Goal: Transaction & Acquisition: Purchase product/service

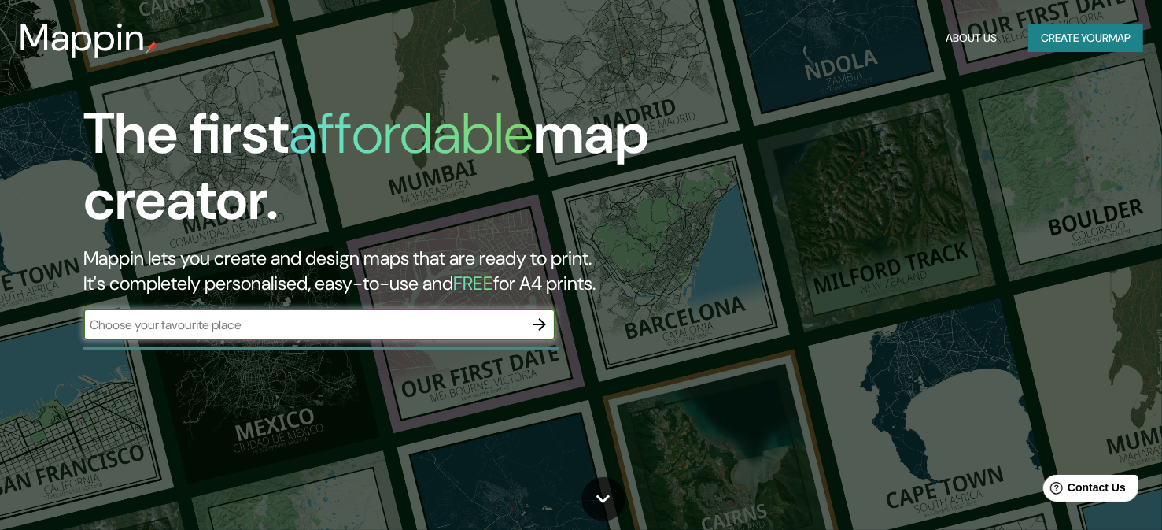
click at [244, 337] on div "​" at bounding box center [319, 323] width 472 height 31
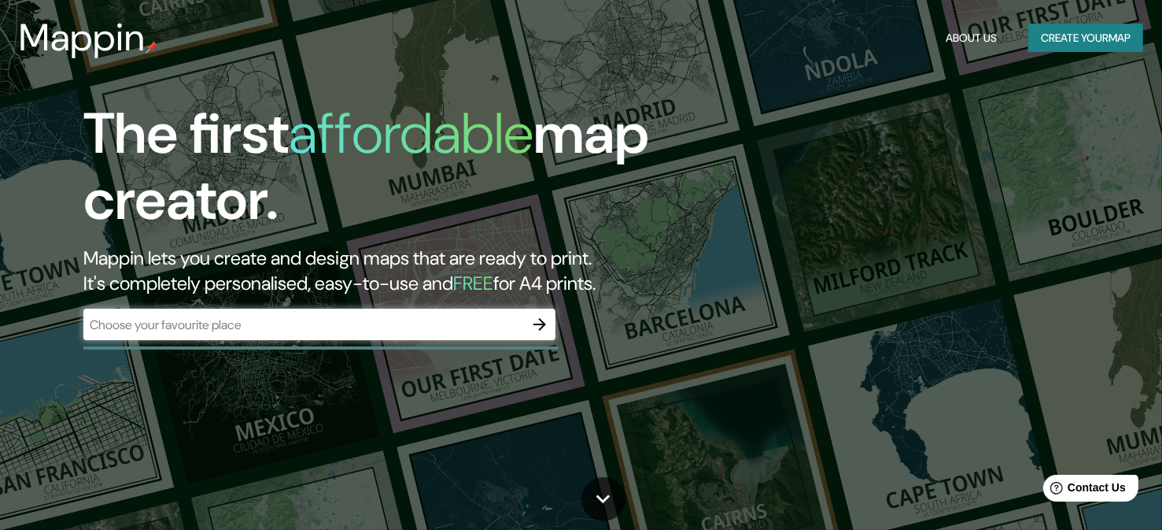
click at [497, 151] on h1 "affordable" at bounding box center [411, 133] width 245 height 73
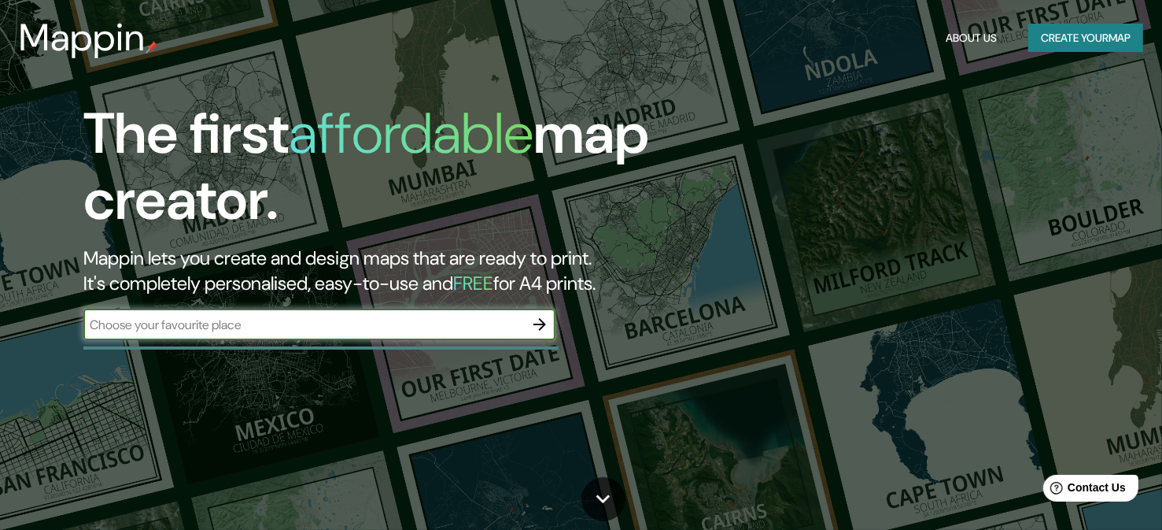
paste input "[PERSON_NAME][STREET_ADDRESS][PERSON_NAME]"
type input "[PERSON_NAME][STREET_ADDRESS][PERSON_NAME]"
click at [529, 323] on button "button" at bounding box center [539, 323] width 31 height 31
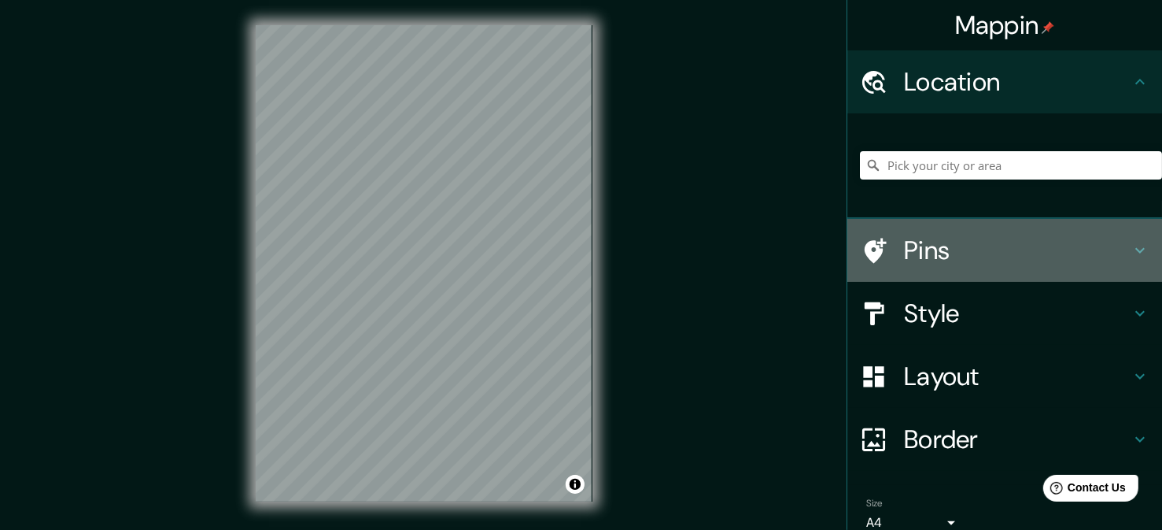
click at [921, 260] on h4 "Pins" at bounding box center [1017, 249] width 227 height 31
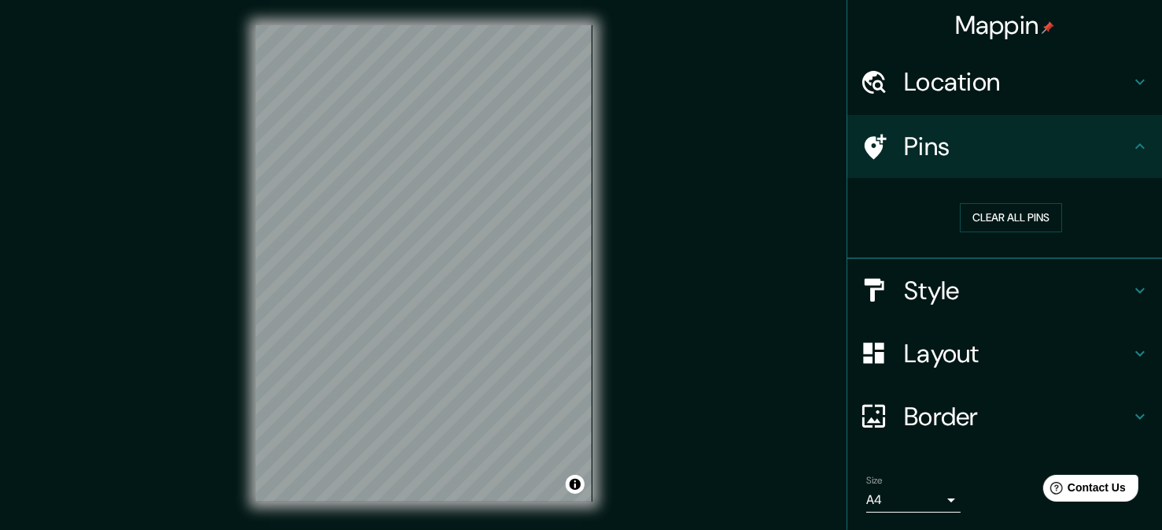
click at [921, 165] on div "Pins" at bounding box center [1004, 146] width 315 height 63
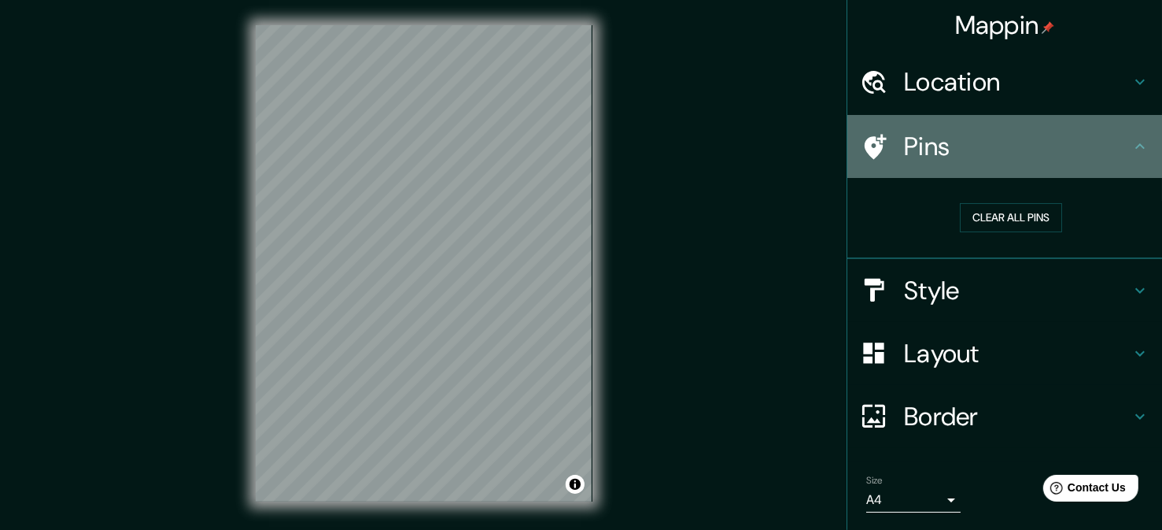
click at [1131, 147] on icon at bounding box center [1140, 146] width 19 height 19
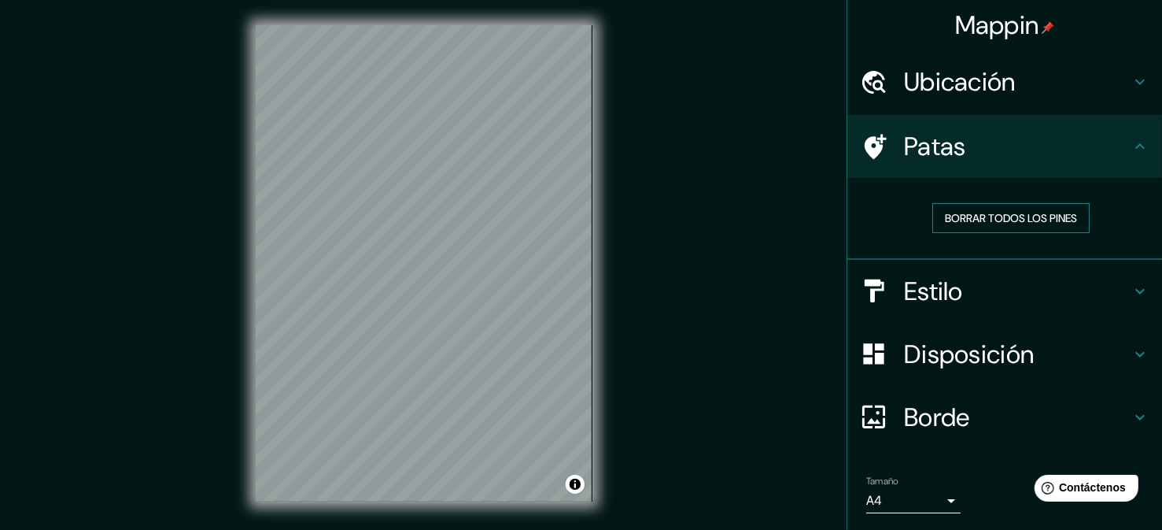
click at [1027, 221] on font "Borrar todos los pines" at bounding box center [1011, 218] width 132 height 14
click at [999, 222] on font "Borrar todos los pines" at bounding box center [1011, 218] width 132 height 14
click at [1130, 124] on div "Patas" at bounding box center [1004, 146] width 315 height 63
click at [1128, 99] on div "Ubicación" at bounding box center [1004, 81] width 315 height 63
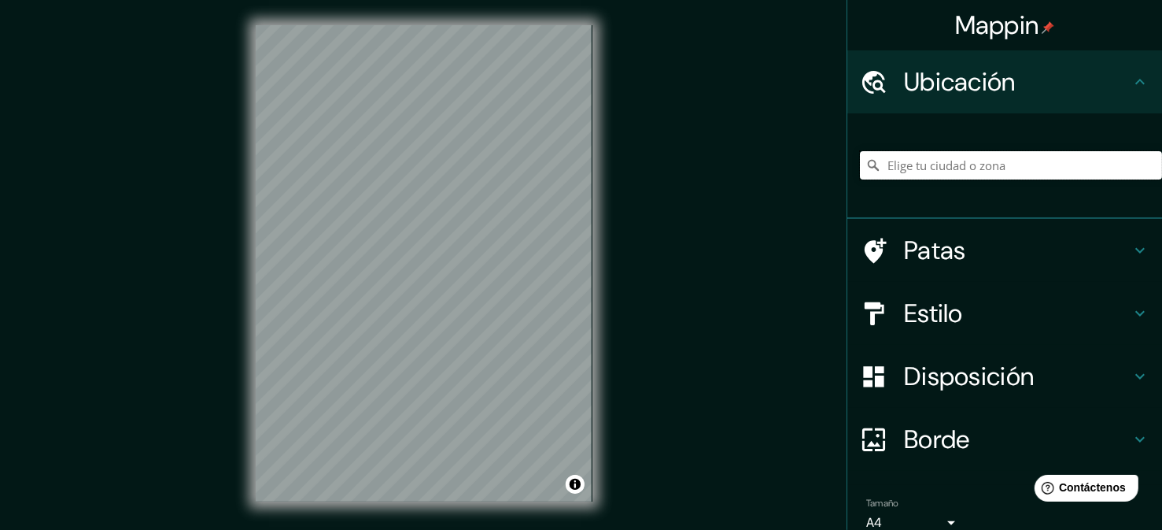
paste input "[PERSON_NAME][STREET_ADDRESS][PERSON_NAME]"
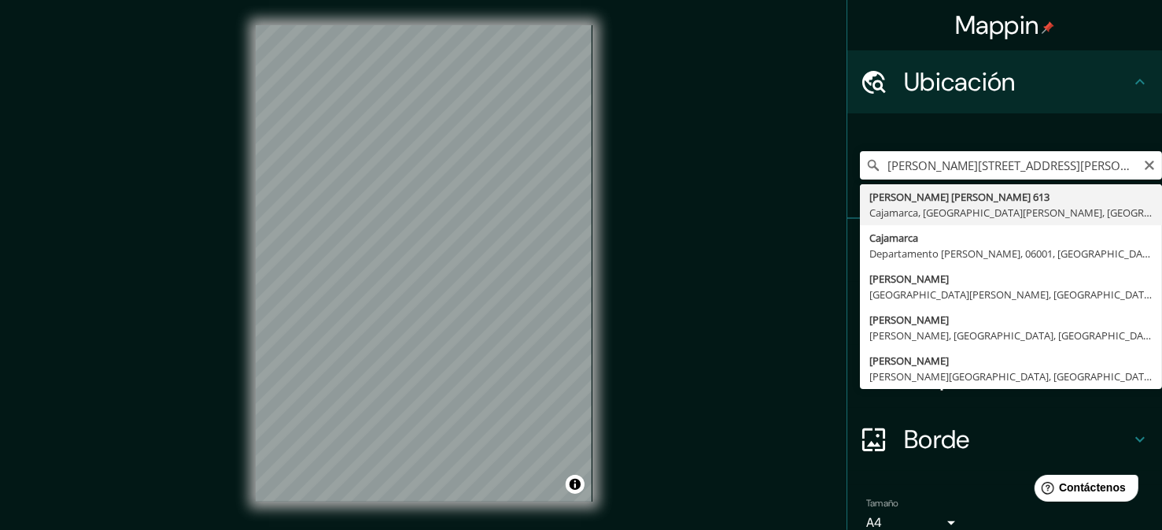
type input "[PERSON_NAME][STREET_ADDRESS][PERSON_NAME][PERSON_NAME]"
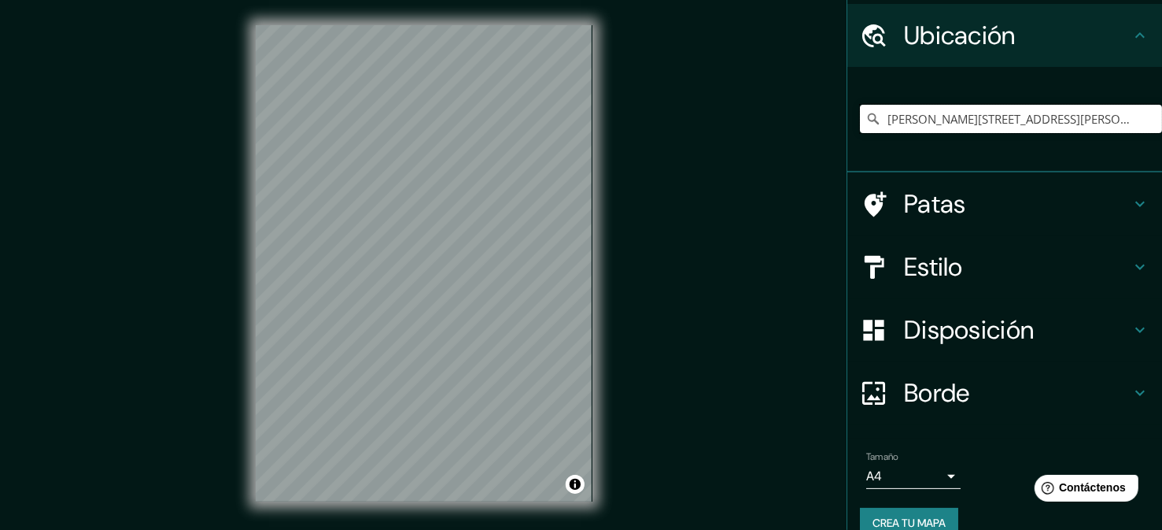
scroll to position [72, 0]
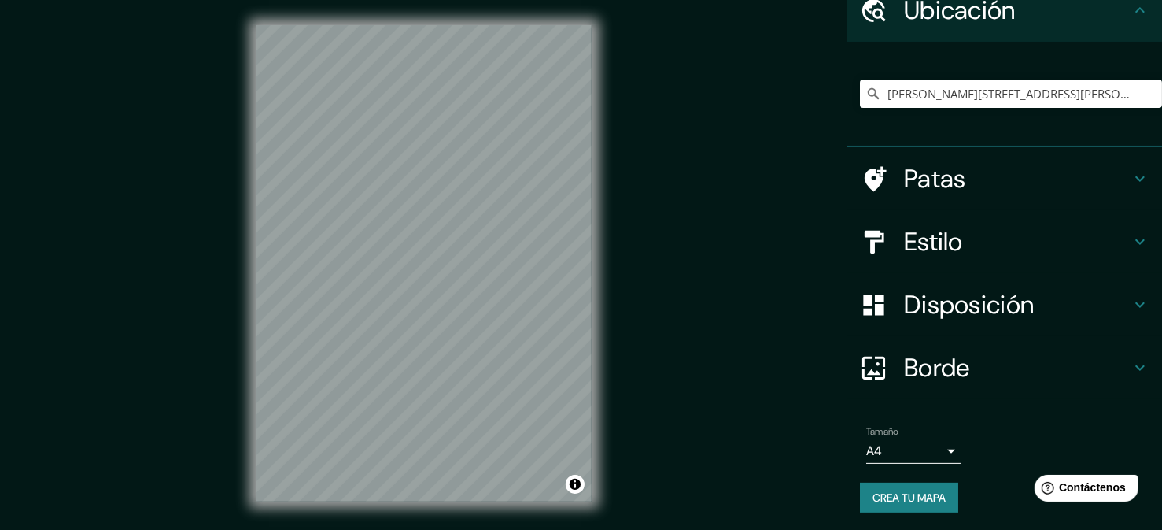
click at [939, 233] on font "Estilo" at bounding box center [933, 241] width 59 height 33
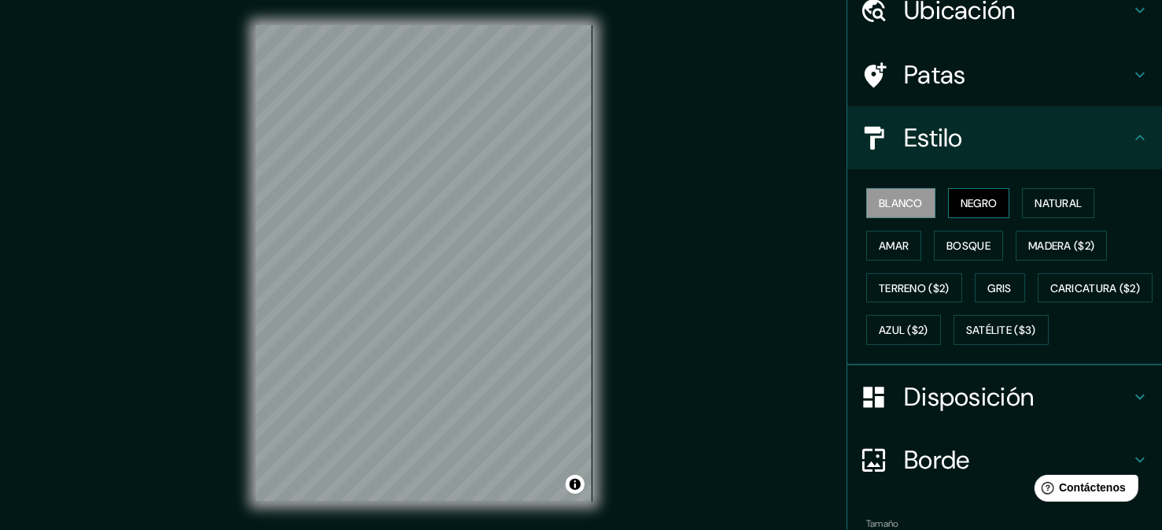
click at [961, 205] on font "Negro" at bounding box center [979, 203] width 37 height 14
click at [1045, 212] on button "Natural" at bounding box center [1058, 203] width 72 height 30
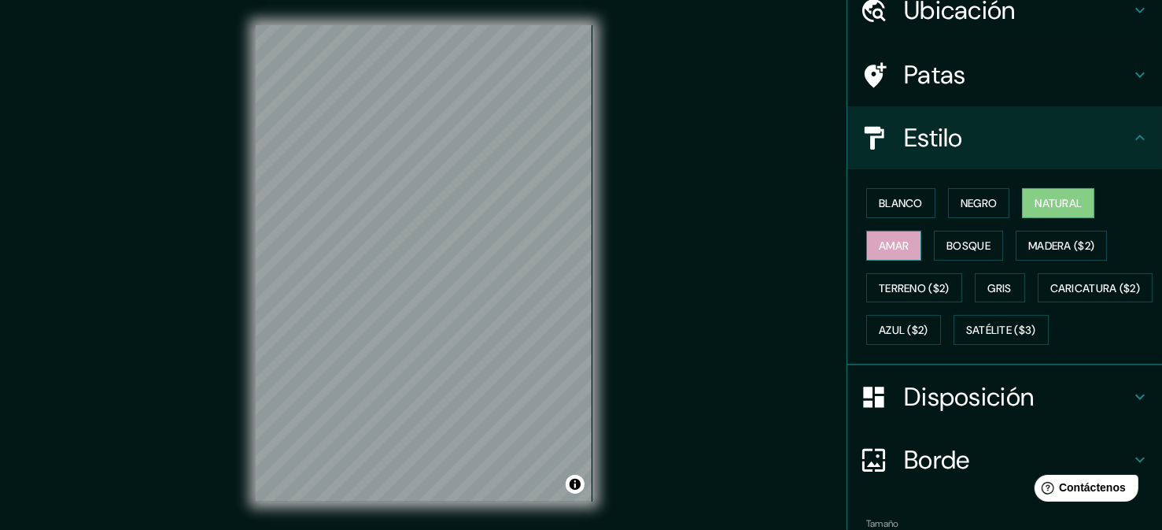
click at [903, 251] on button "Amar" at bounding box center [893, 246] width 55 height 30
click at [965, 246] on font "Bosque" at bounding box center [969, 245] width 44 height 14
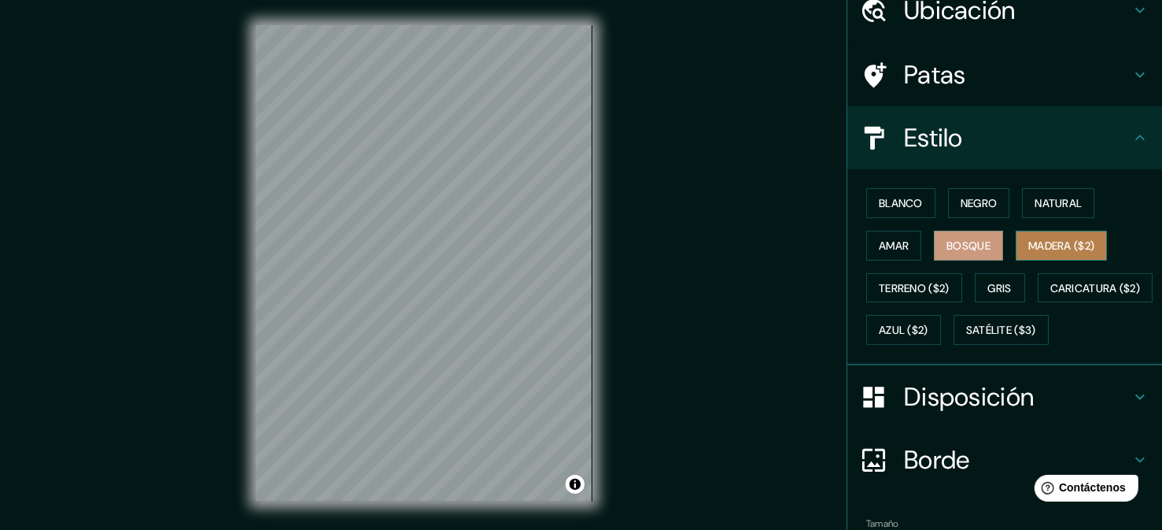
click at [1028, 244] on font "Madera ($2)" at bounding box center [1061, 245] width 66 height 14
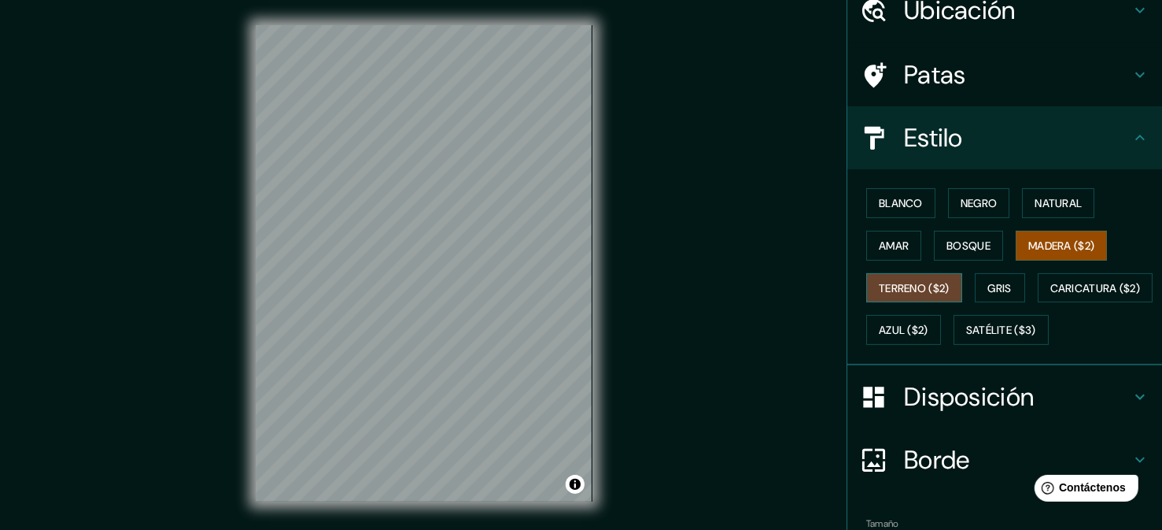
click at [879, 289] on font "Terreno ($2)" at bounding box center [914, 288] width 71 height 14
click at [988, 290] on font "Gris" at bounding box center [1000, 288] width 24 height 14
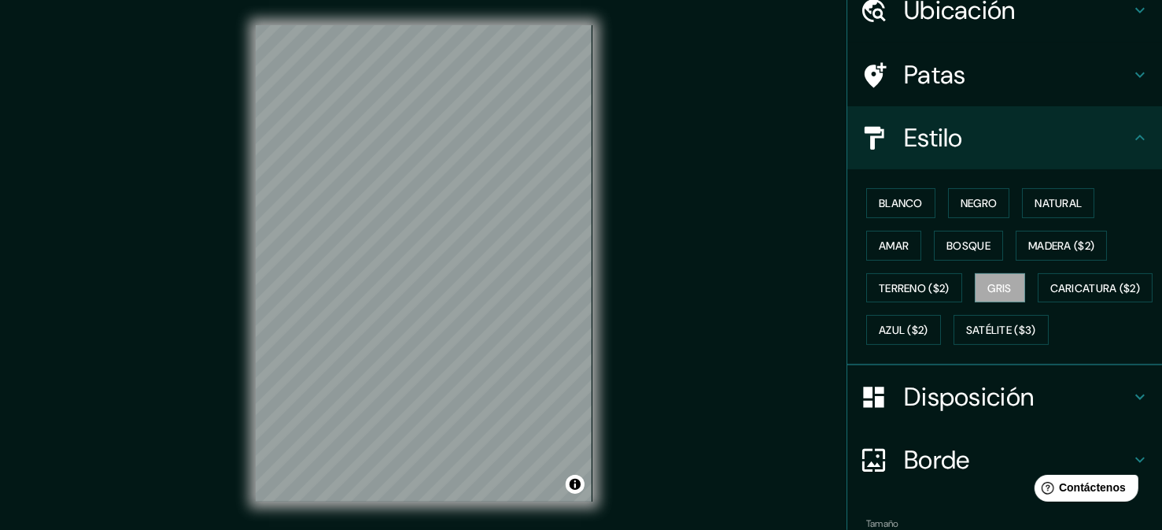
click at [751, 268] on div "Mappin Ubicación [PERSON_NAME][STREET_ADDRESS][PERSON_NAME], [GEOGRAPHIC_DATA][…" at bounding box center [581, 276] width 1162 height 552
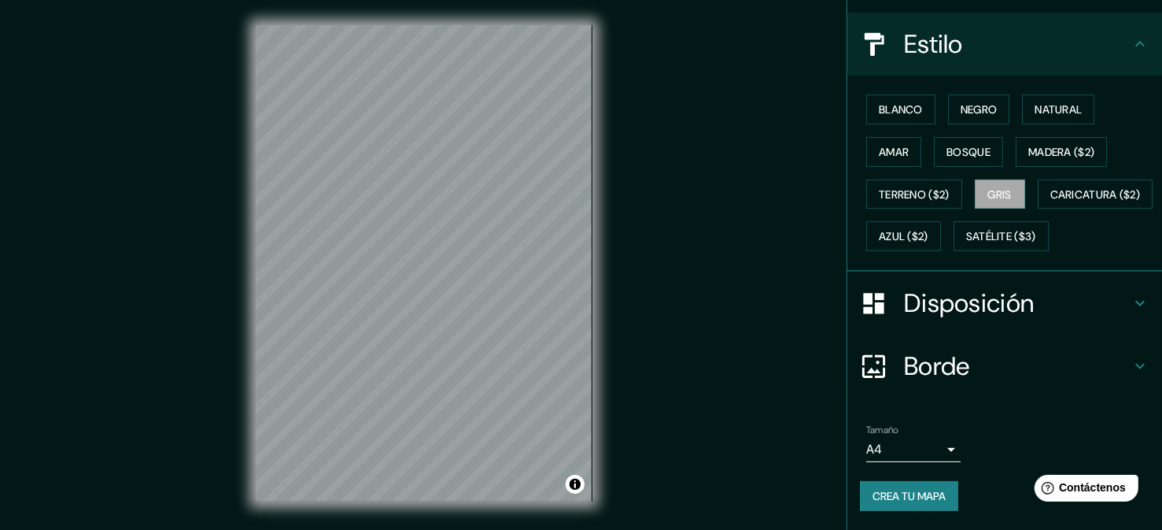
click at [924, 356] on font "Borde" at bounding box center [937, 365] width 66 height 33
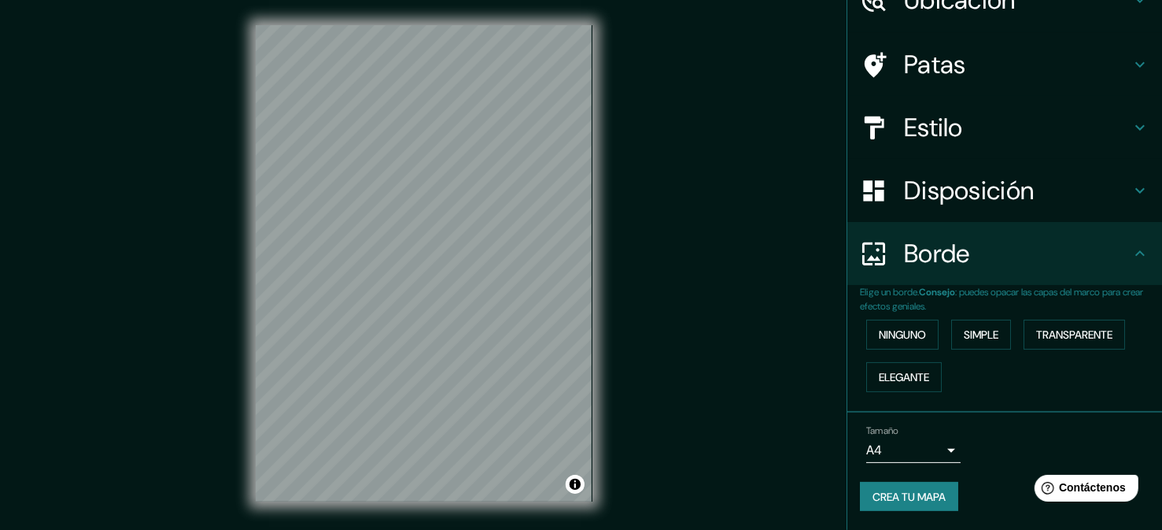
scroll to position [79, 0]
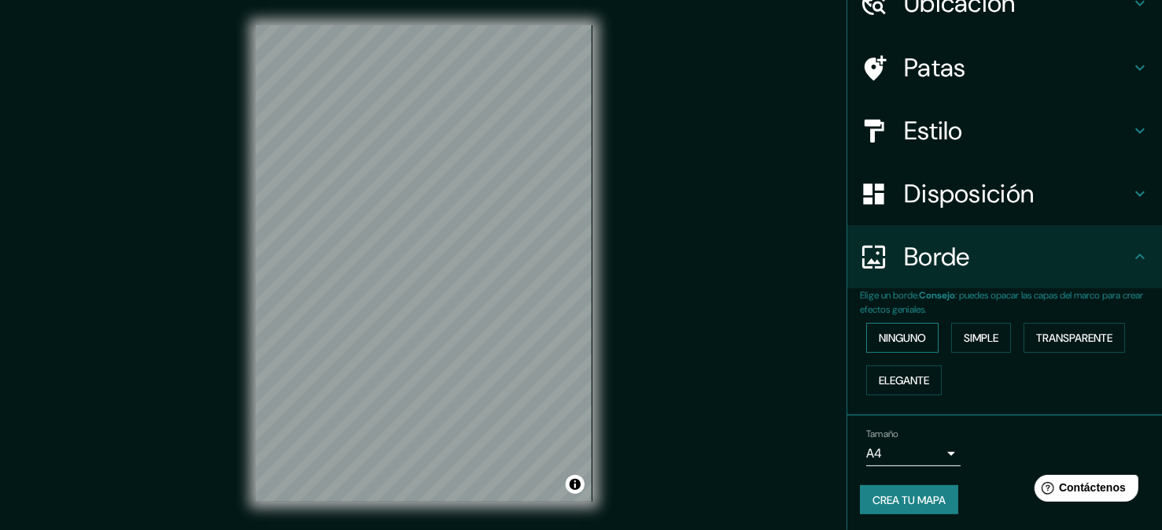
click at [917, 334] on font "Ninguno" at bounding box center [902, 337] width 47 height 14
click at [914, 342] on font "Ninguno" at bounding box center [902, 337] width 47 height 14
click at [966, 342] on font "Simple" at bounding box center [981, 337] width 35 height 14
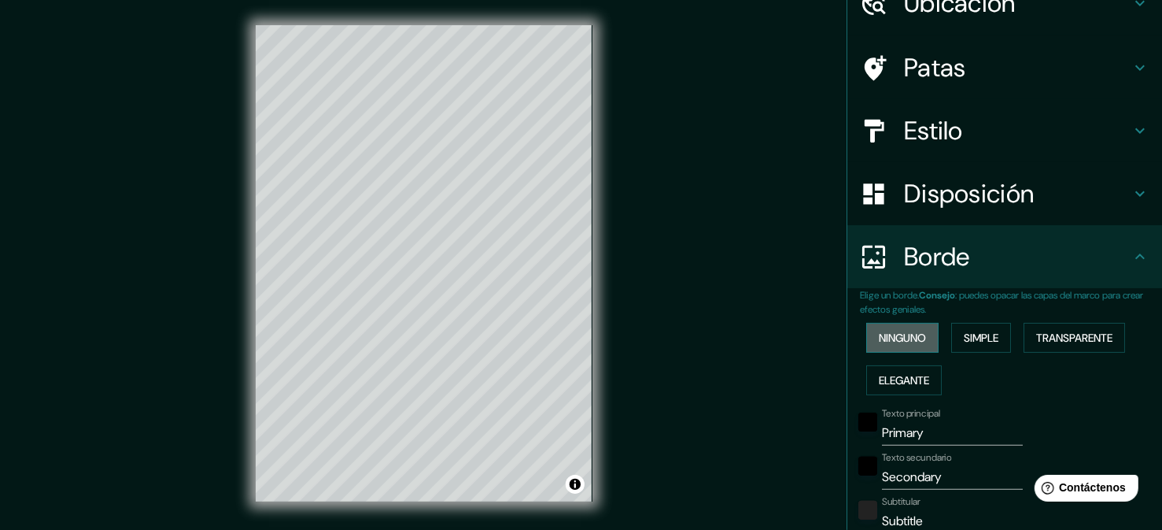
click at [924, 338] on button "Ninguno" at bounding box center [902, 338] width 72 height 30
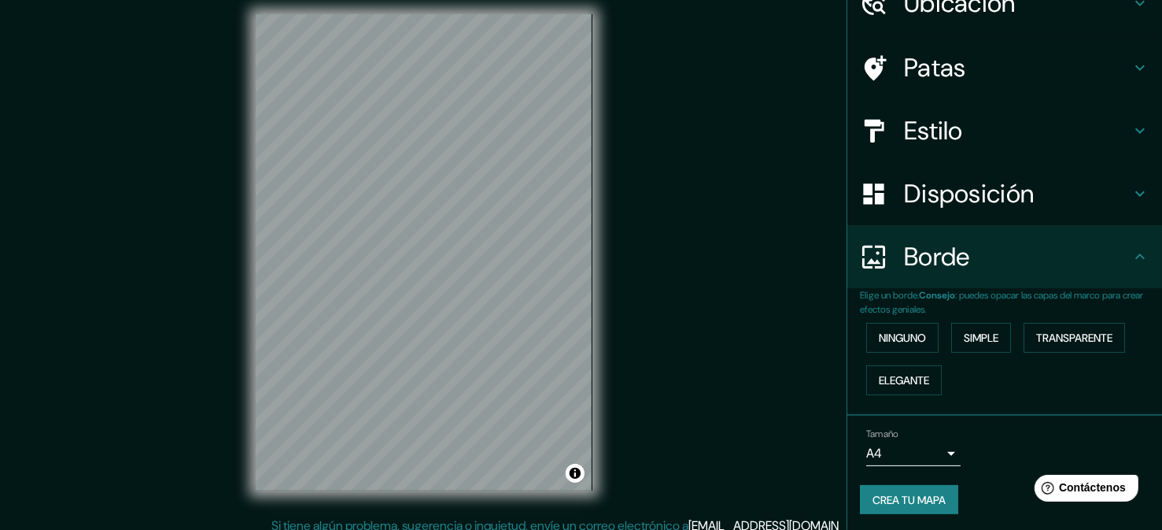
scroll to position [22, 0]
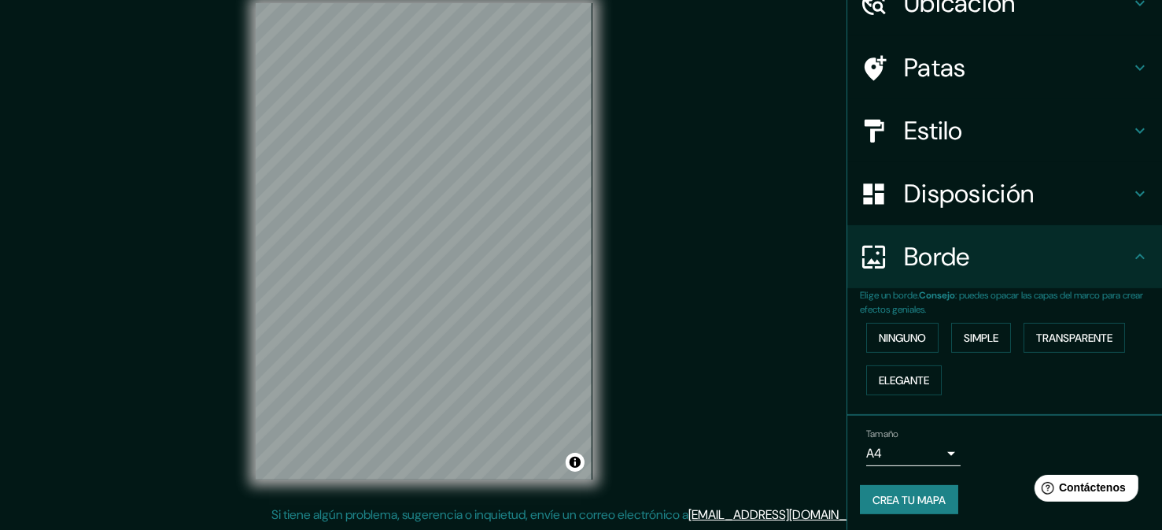
click at [1131, 256] on icon at bounding box center [1140, 256] width 19 height 19
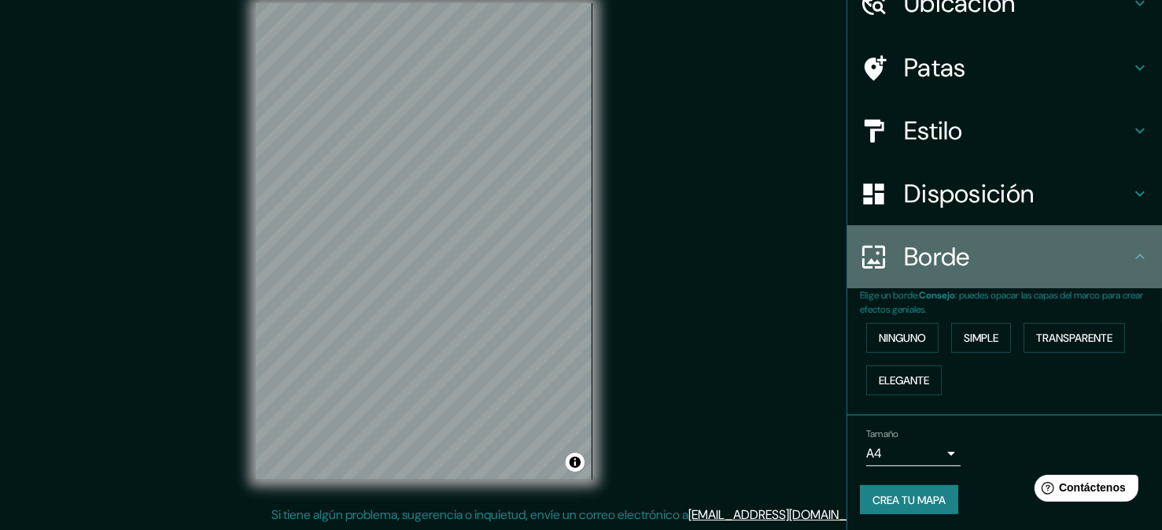
click at [1084, 260] on h4 "Borde" at bounding box center [1017, 256] width 227 height 31
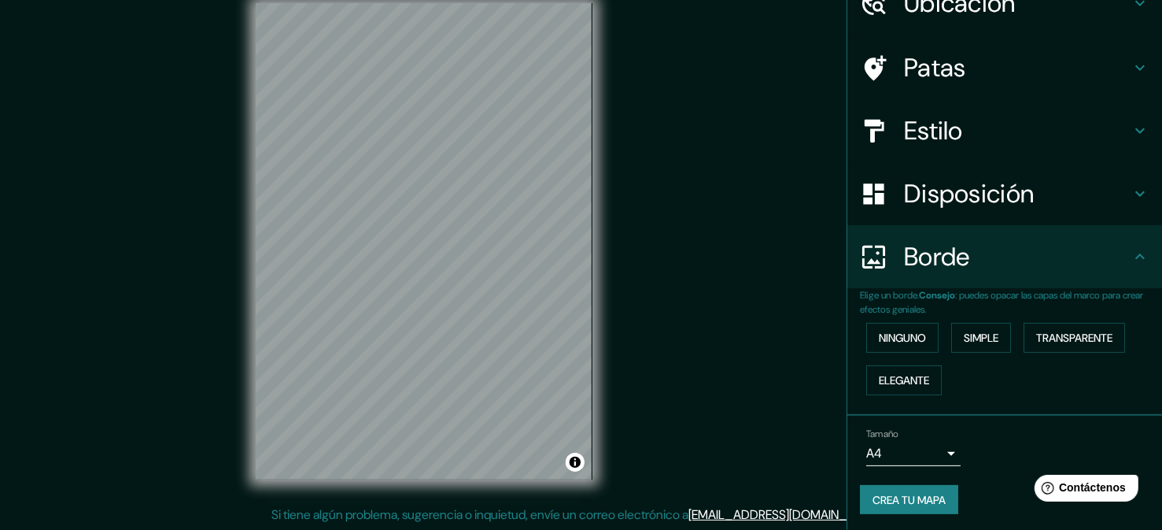
click at [1131, 258] on icon at bounding box center [1140, 256] width 19 height 19
click at [1000, 450] on div "Tamaño A4 single" at bounding box center [1005, 447] width 290 height 50
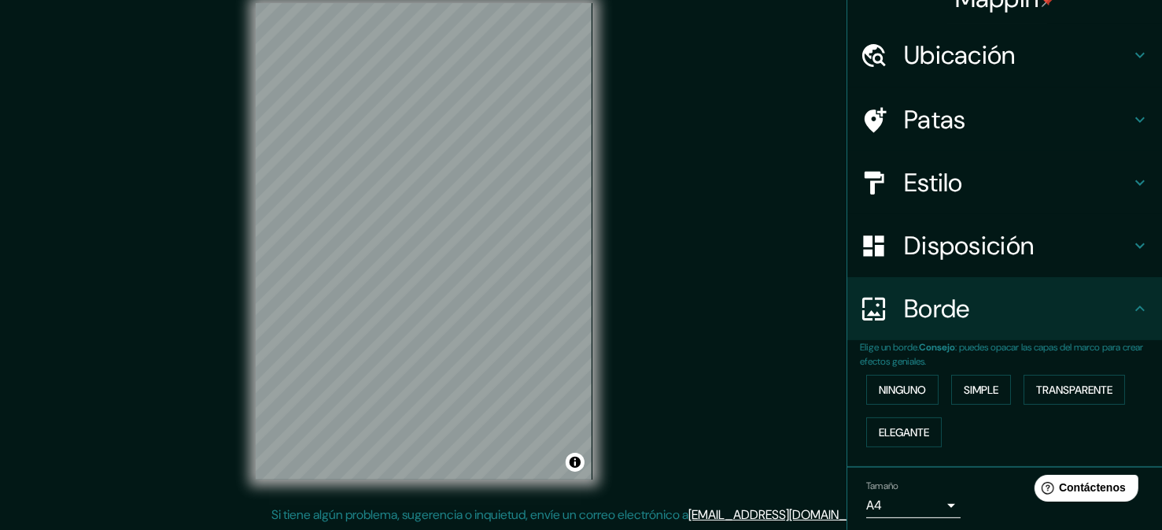
scroll to position [0, 0]
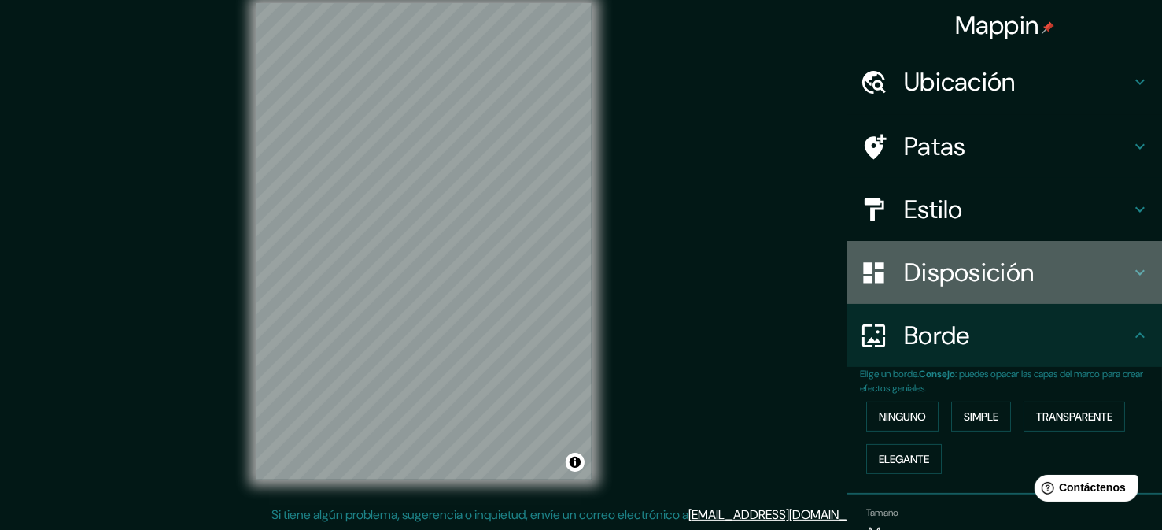
click at [949, 277] on font "Disposición" at bounding box center [969, 272] width 130 height 33
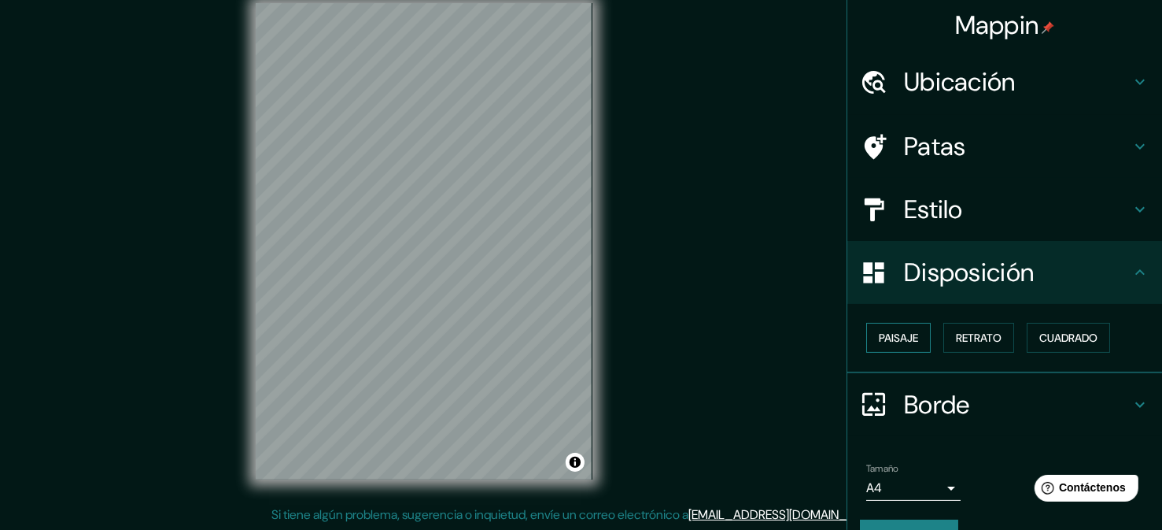
click at [898, 344] on font "Paisaje" at bounding box center [898, 337] width 39 height 20
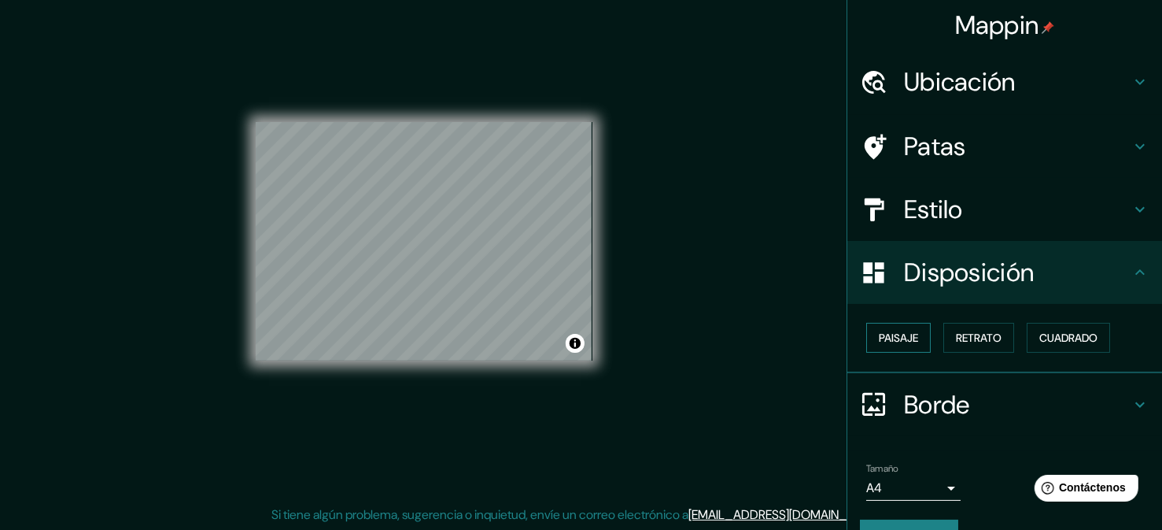
click at [898, 344] on font "Paisaje" at bounding box center [898, 337] width 39 height 20
click at [959, 342] on font "Retrato" at bounding box center [979, 337] width 46 height 14
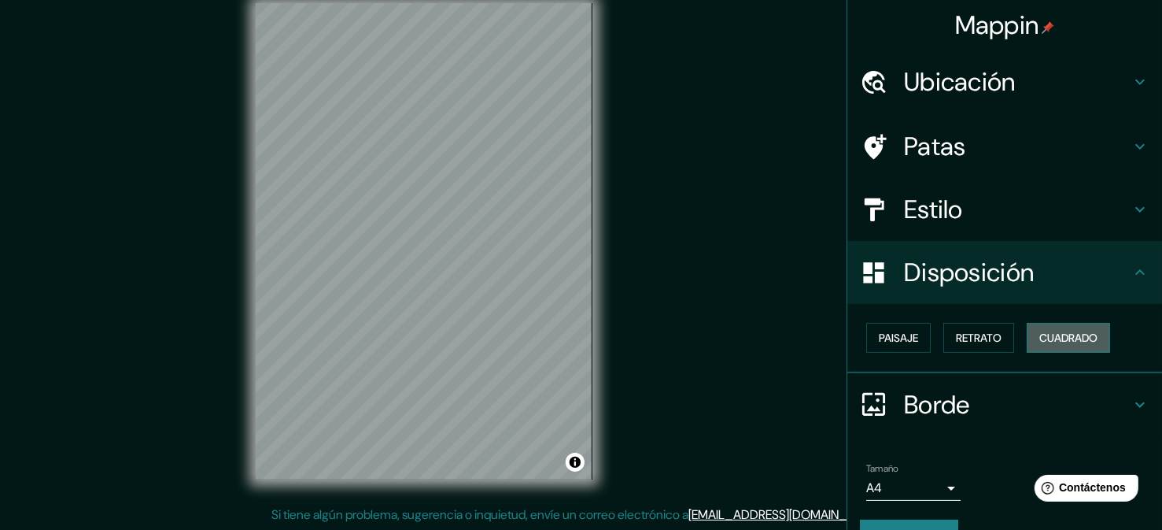
click at [1052, 336] on font "Cuadrado" at bounding box center [1068, 337] width 58 height 14
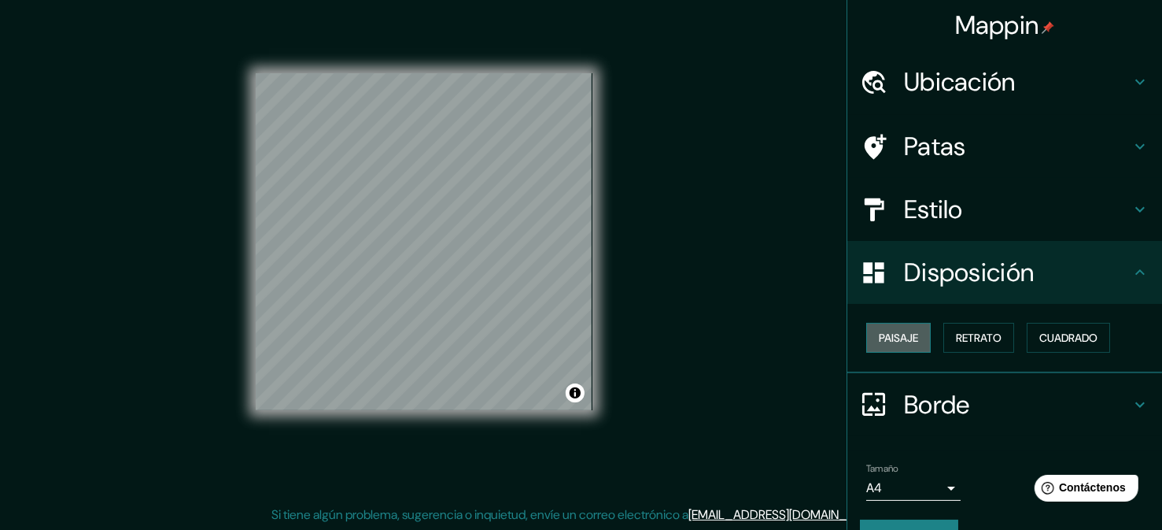
click at [899, 337] on font "Paisaje" at bounding box center [898, 337] width 39 height 14
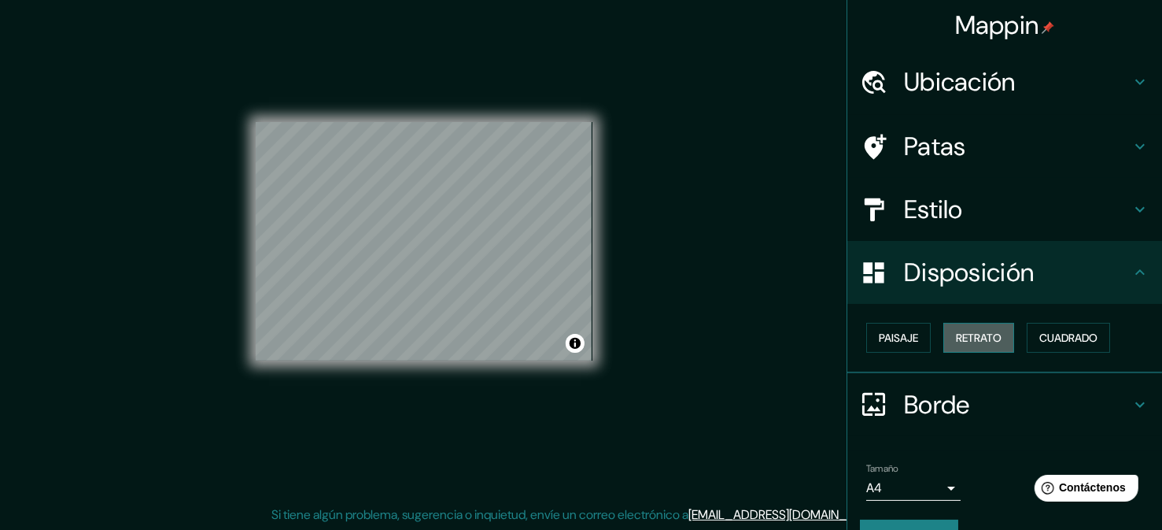
click at [966, 332] on font "Retrato" at bounding box center [979, 337] width 46 height 14
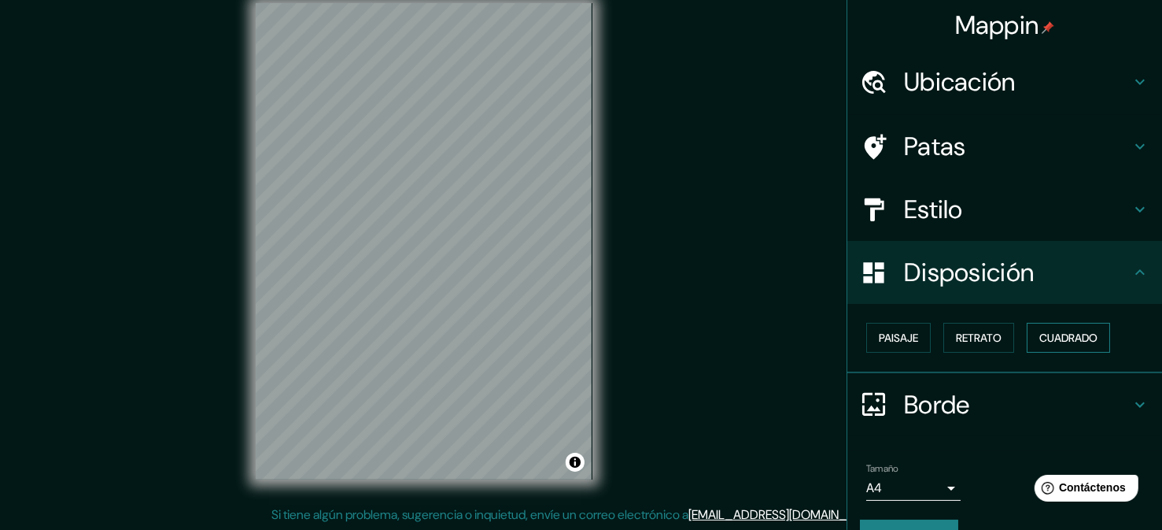
click at [1056, 330] on font "Cuadrado" at bounding box center [1068, 337] width 58 height 14
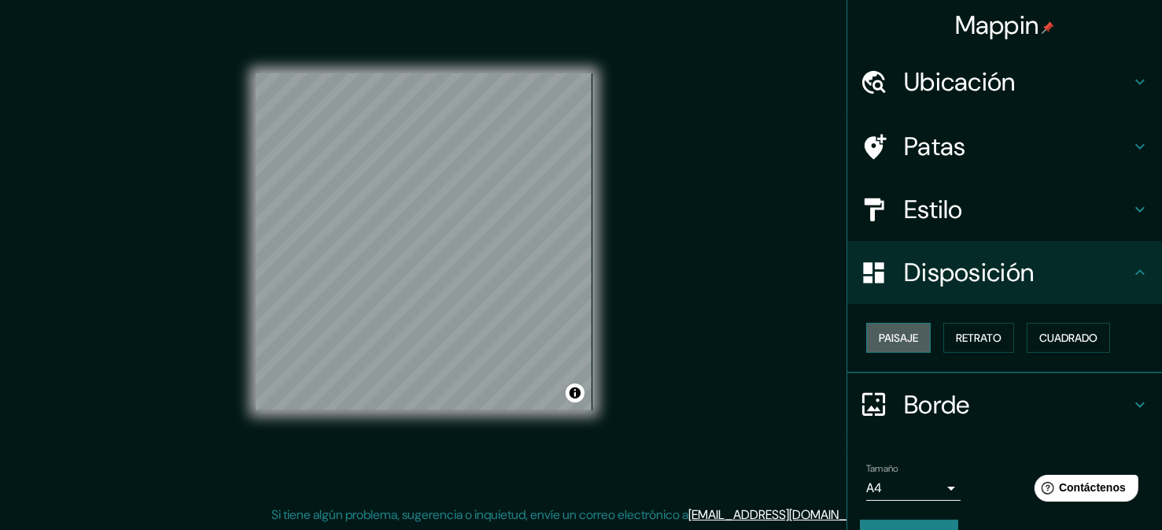
click at [895, 345] on font "Paisaje" at bounding box center [898, 337] width 39 height 20
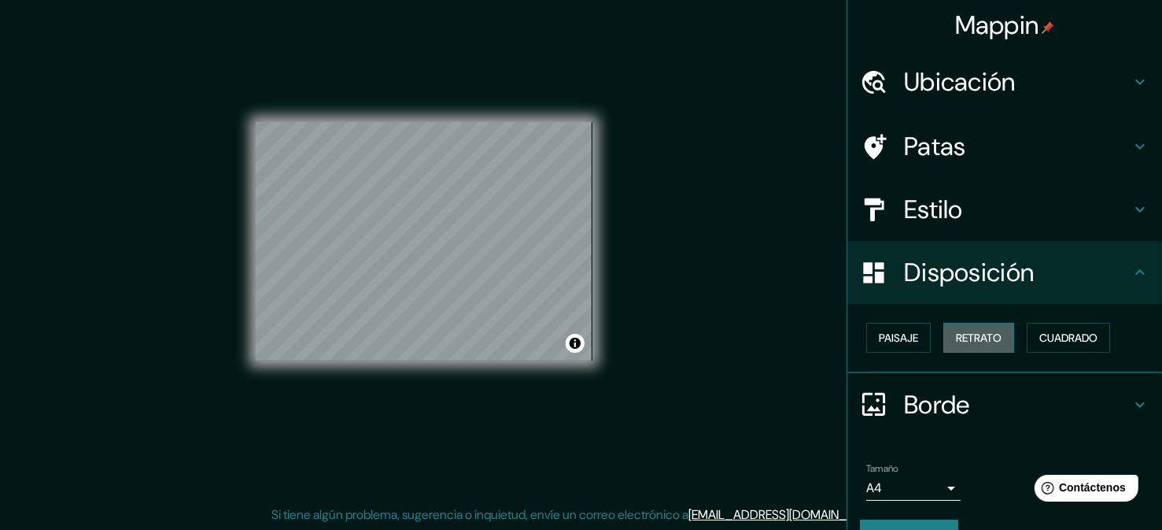
click at [991, 336] on font "Retrato" at bounding box center [979, 337] width 46 height 14
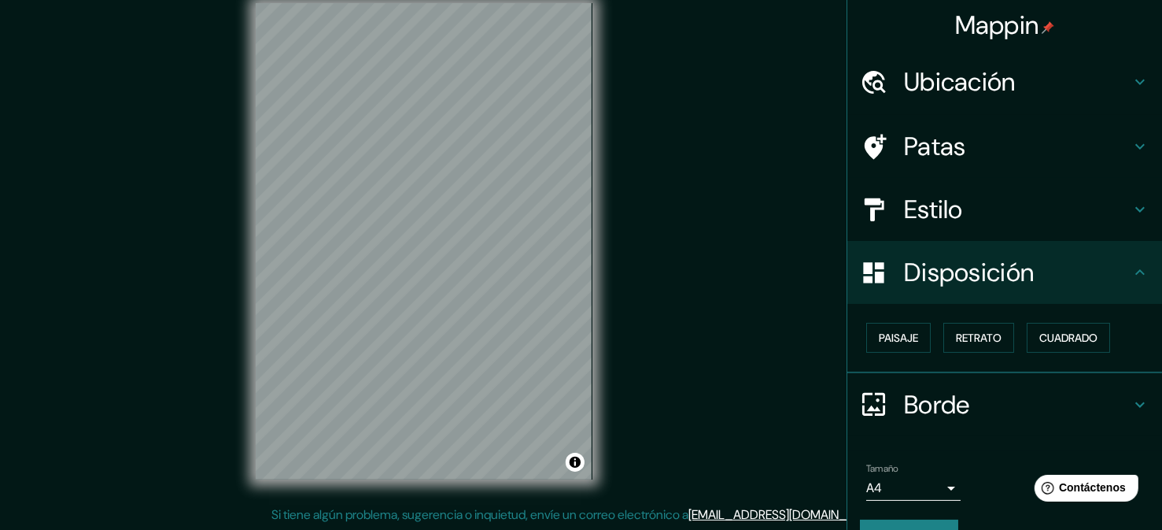
click at [921, 212] on font "Estilo" at bounding box center [933, 209] width 59 height 33
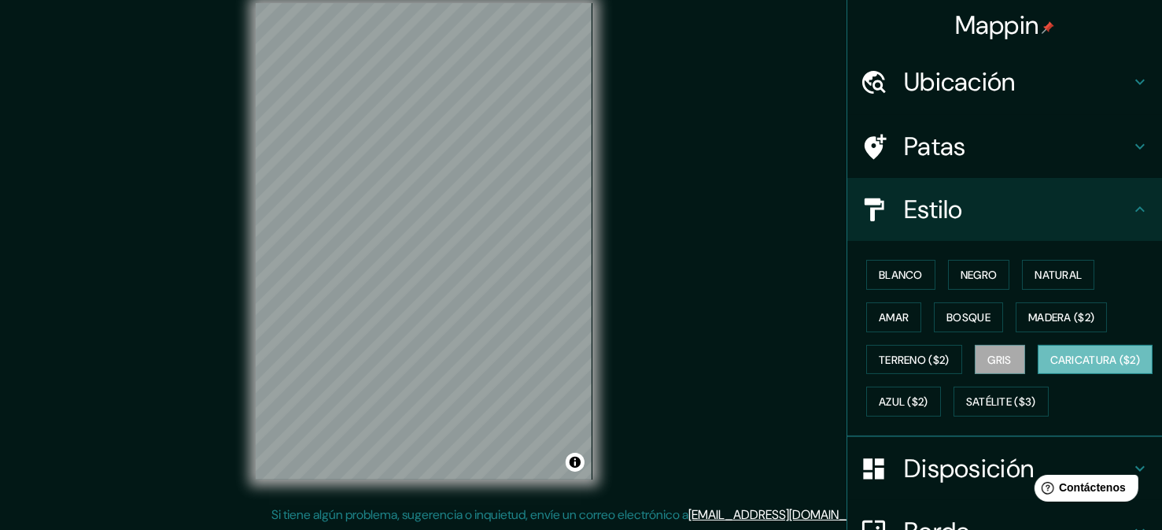
click at [1050, 367] on font "Caricatura ($2)" at bounding box center [1095, 360] width 90 height 14
click at [929, 398] on font "Azul ($2)" at bounding box center [904, 402] width 50 height 14
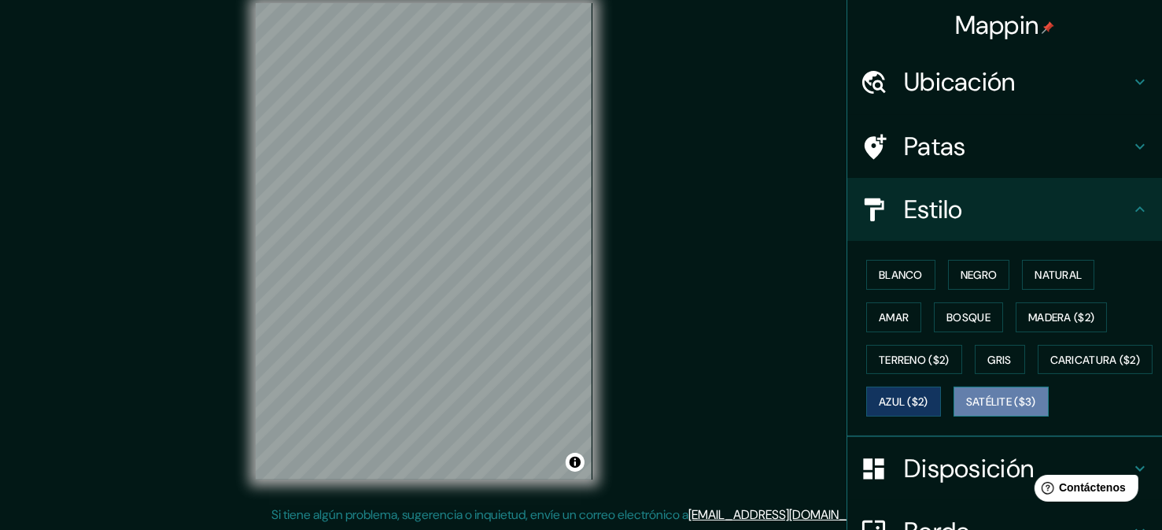
click at [966, 409] on font "Satélite ($3)" at bounding box center [1001, 402] width 70 height 14
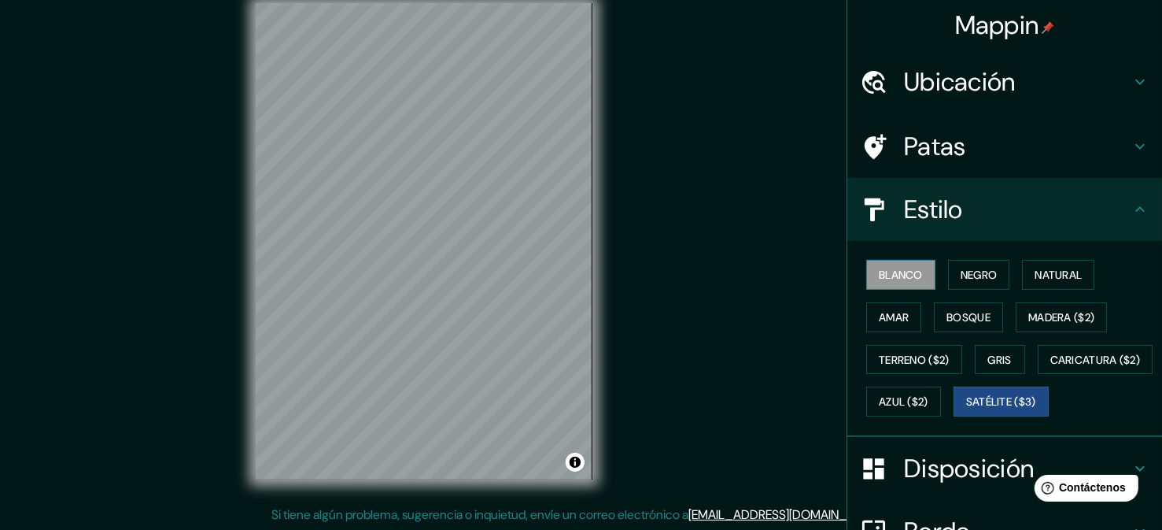
click at [911, 282] on font "Blanco" at bounding box center [901, 274] width 44 height 20
click at [977, 279] on font "Negro" at bounding box center [979, 275] width 37 height 14
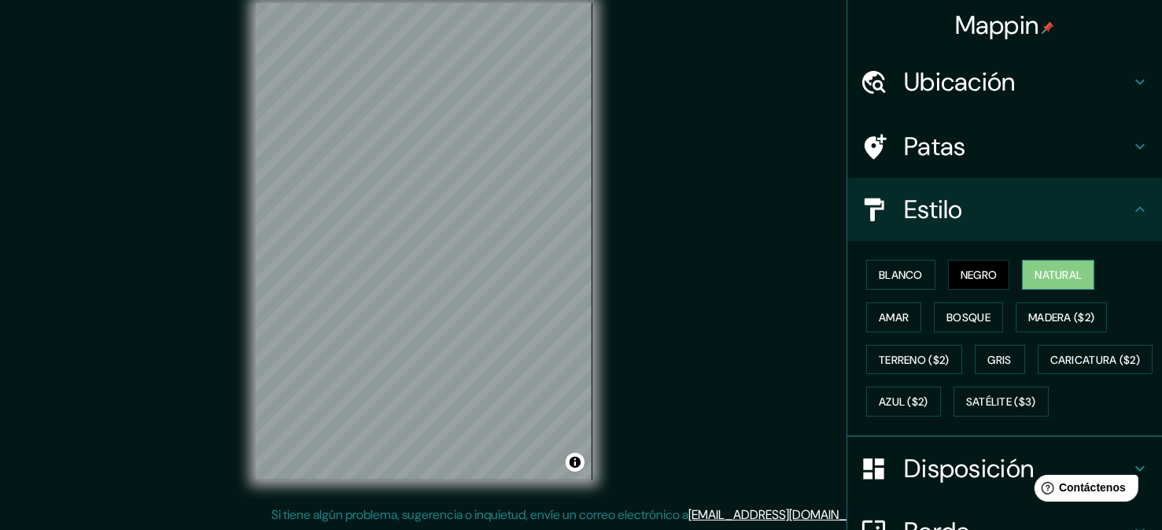
click at [1045, 271] on font "Natural" at bounding box center [1058, 275] width 47 height 14
click at [881, 314] on font "Amar" at bounding box center [894, 317] width 30 height 14
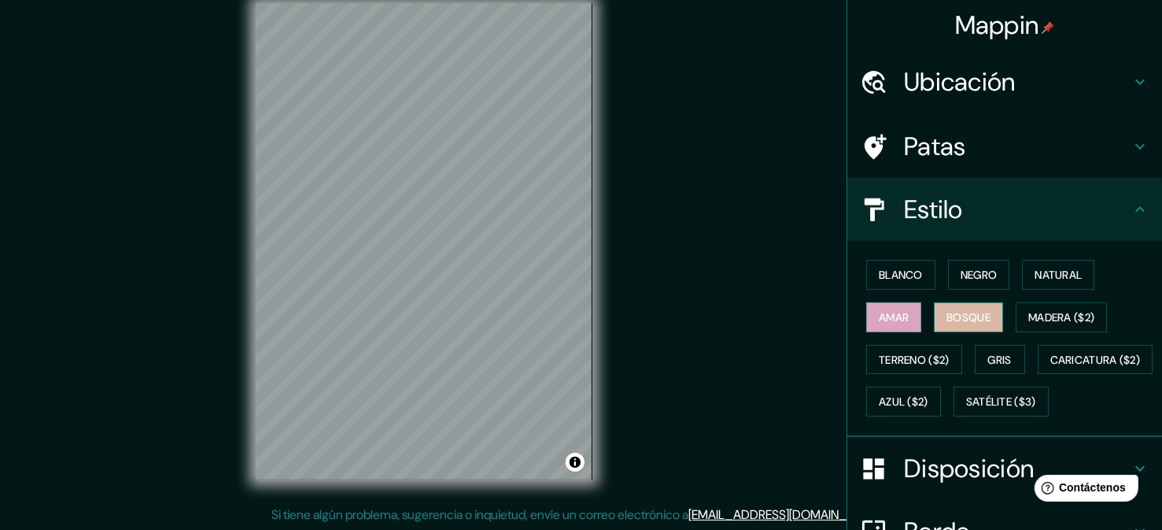
click at [951, 313] on font "Bosque" at bounding box center [969, 317] width 44 height 14
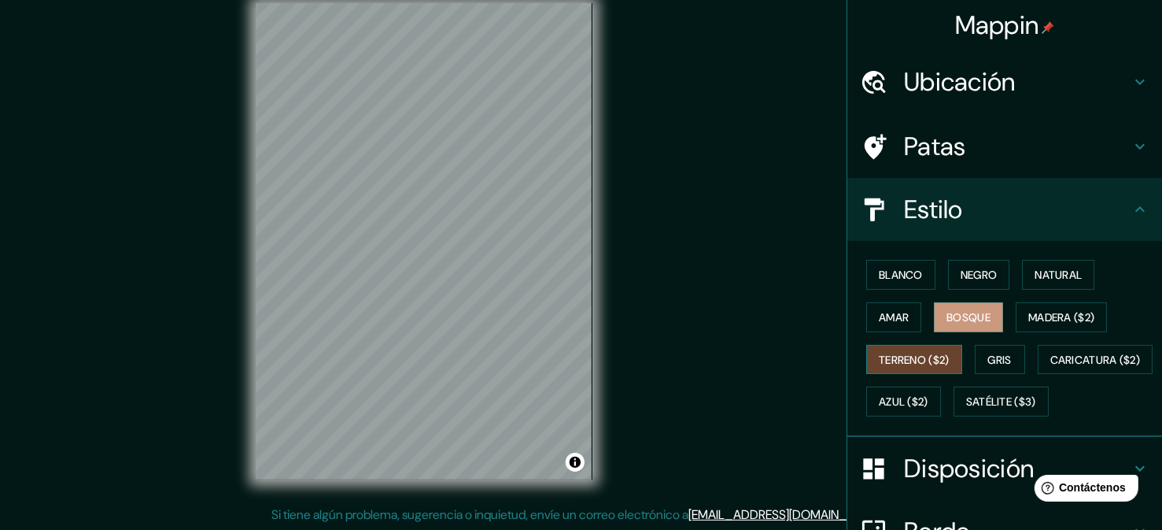
click at [893, 359] on font "Terreno ($2)" at bounding box center [914, 360] width 71 height 14
click at [1003, 355] on font "Gris" at bounding box center [1000, 360] width 24 height 14
